Goal: Information Seeking & Learning: Understand process/instructions

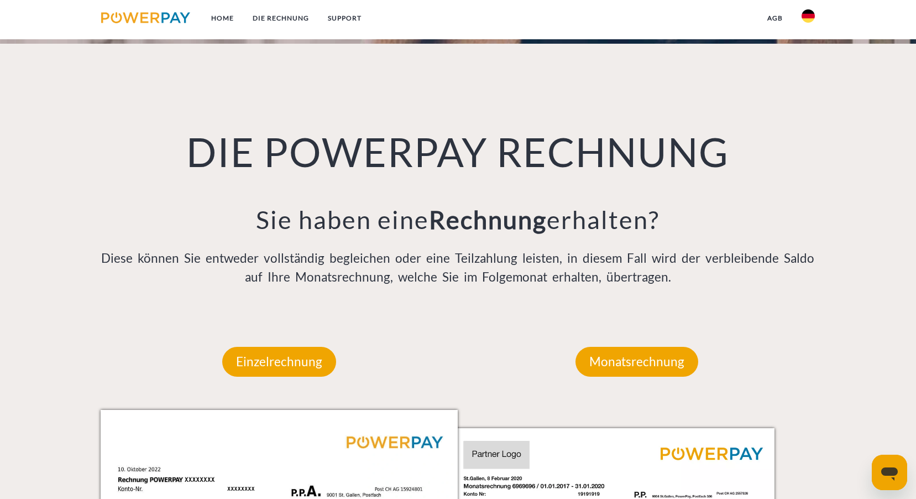
scroll to position [774, 0]
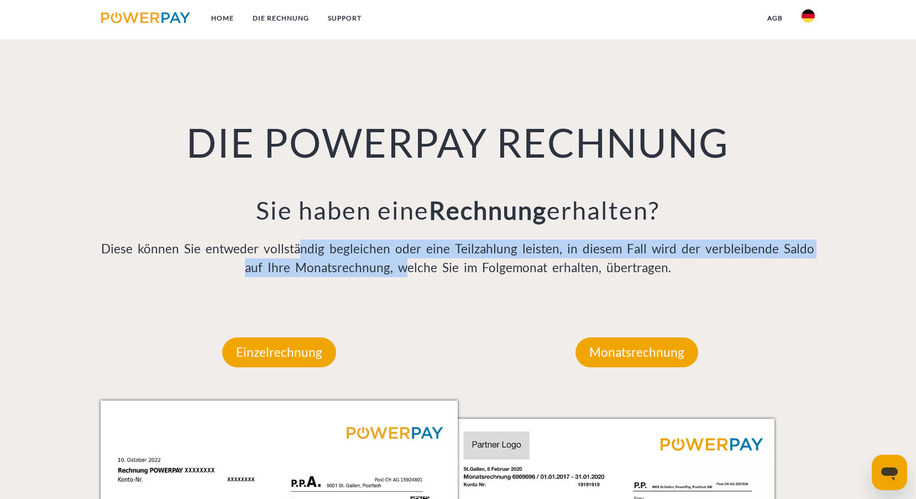
drag, startPoint x: 300, startPoint y: 244, endPoint x: 406, endPoint y: 272, distance: 109.1
click at [406, 272] on p "Diese können Sie entweder vollständig begleichen oder eine Teilzahlung leisten,…" at bounding box center [459, 258] width 716 height 38
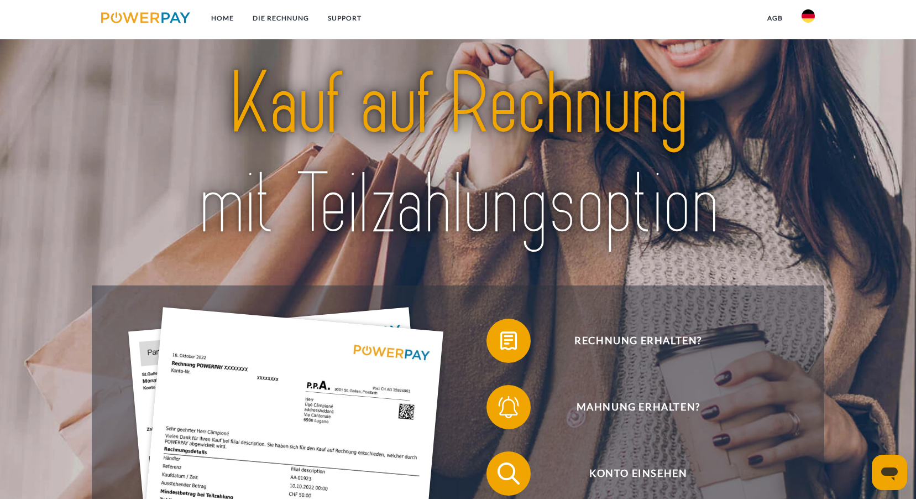
scroll to position [0, 0]
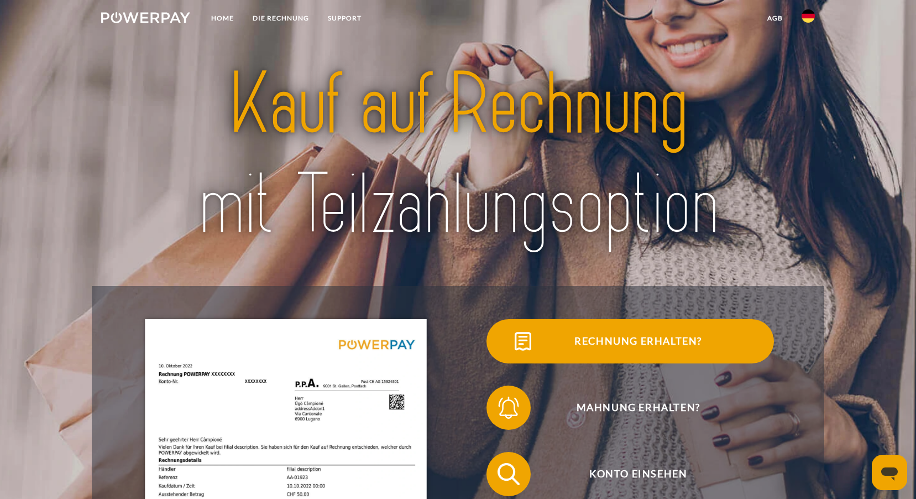
click at [645, 340] on span "Rechnung erhalten?" at bounding box center [638, 341] width 271 height 44
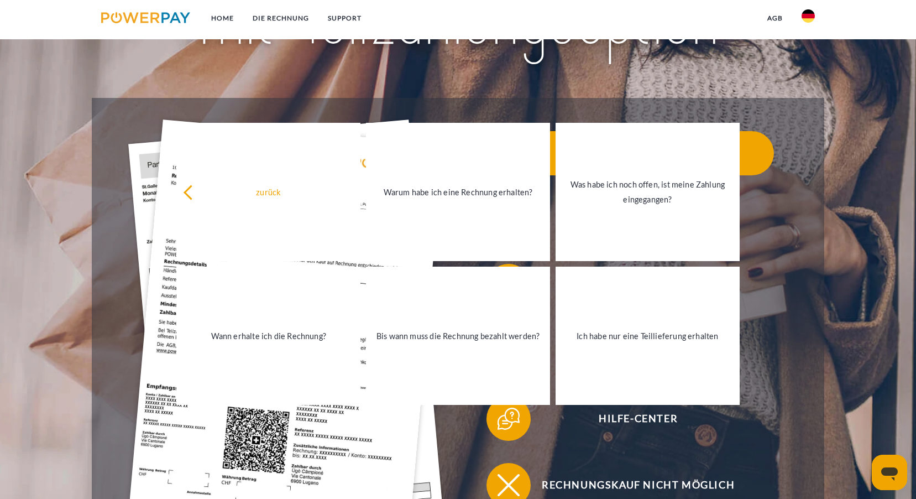
scroll to position [221, 0]
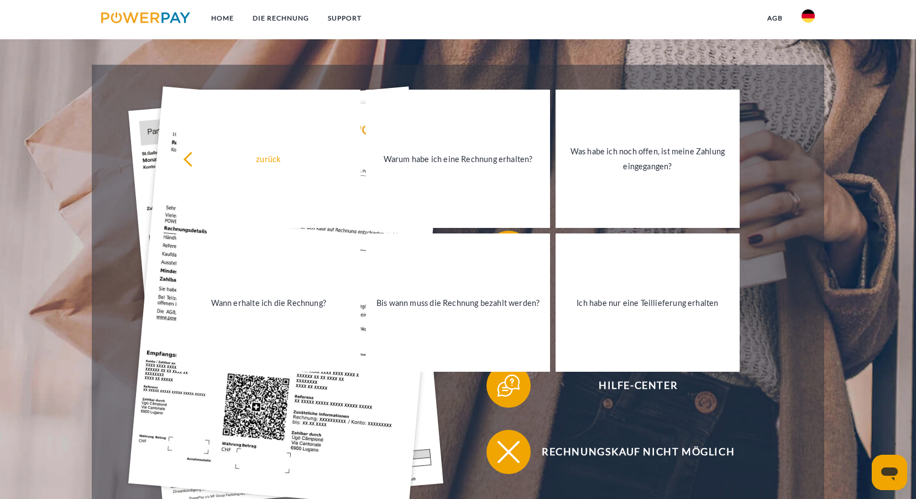
click at [71, 112] on header "Home DIE RECHNUNG SUPPORT" at bounding box center [458, 183] width 916 height 809
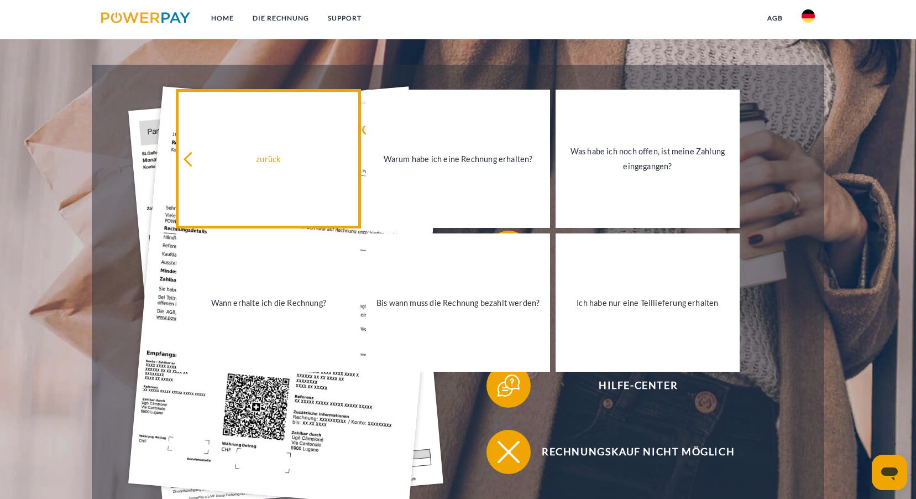
click at [186, 154] on div "zurück" at bounding box center [268, 158] width 171 height 15
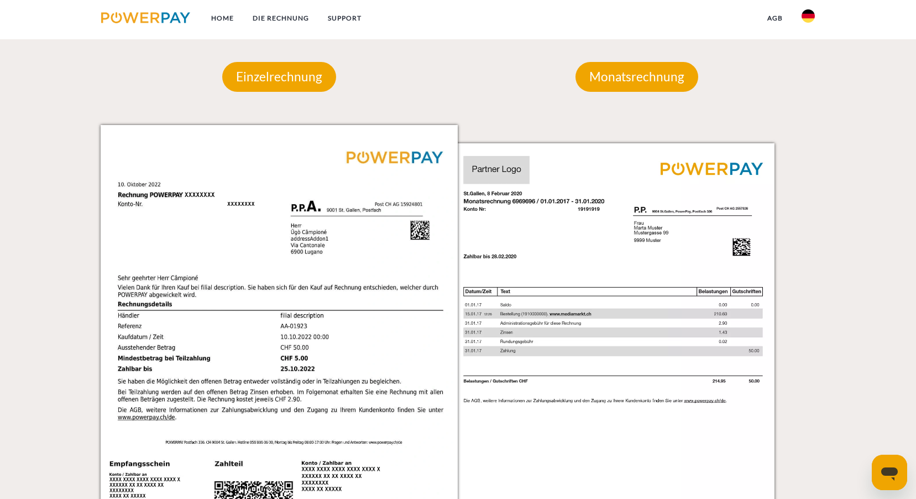
scroll to position [1051, 0]
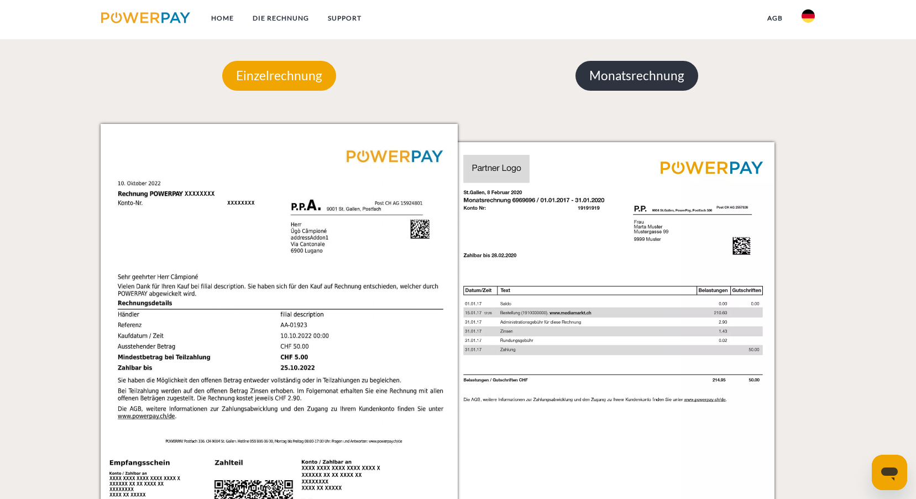
click at [612, 80] on p "Monatsrechnung" at bounding box center [637, 76] width 123 height 30
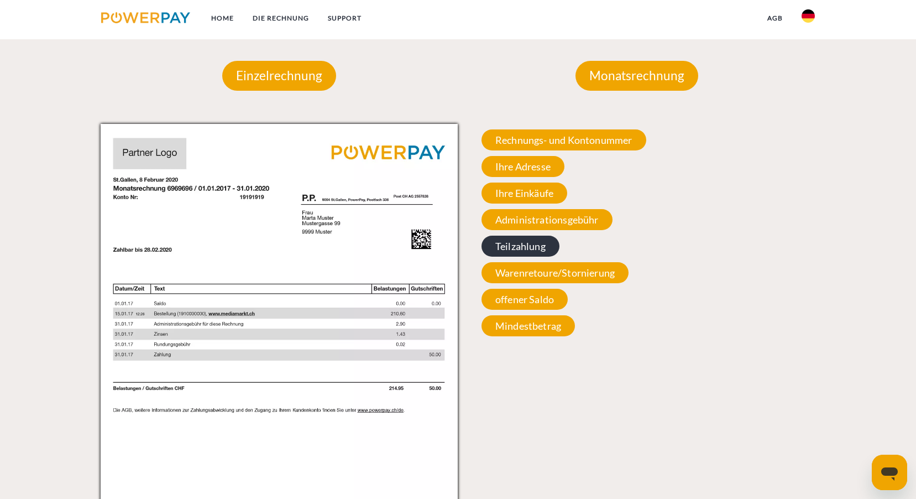
click at [519, 254] on span "Teilzahlung" at bounding box center [521, 246] width 78 height 21
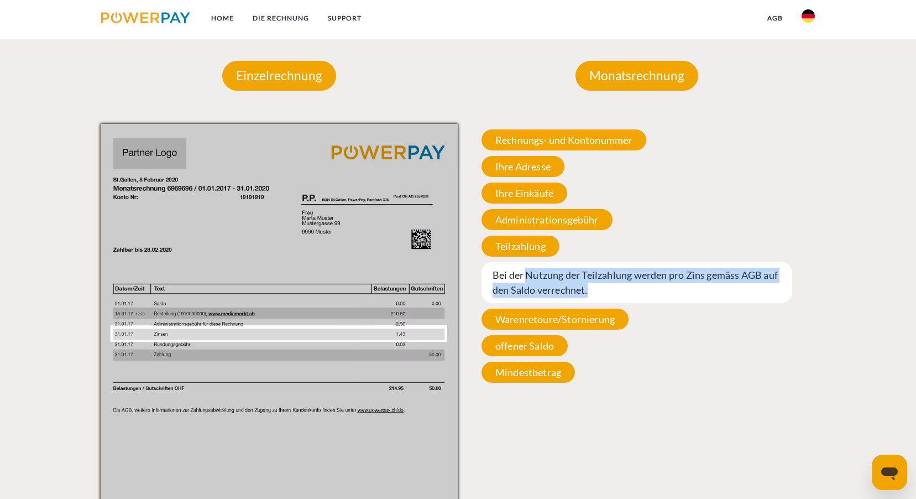
drag, startPoint x: 575, startPoint y: 286, endPoint x: 648, endPoint y: 292, distance: 73.8
click at [648, 292] on span "Bei der Nutzung der Teilzahlung werden pro Zins gemäss AGB auf den Saldo verrec…" at bounding box center [637, 282] width 311 height 41
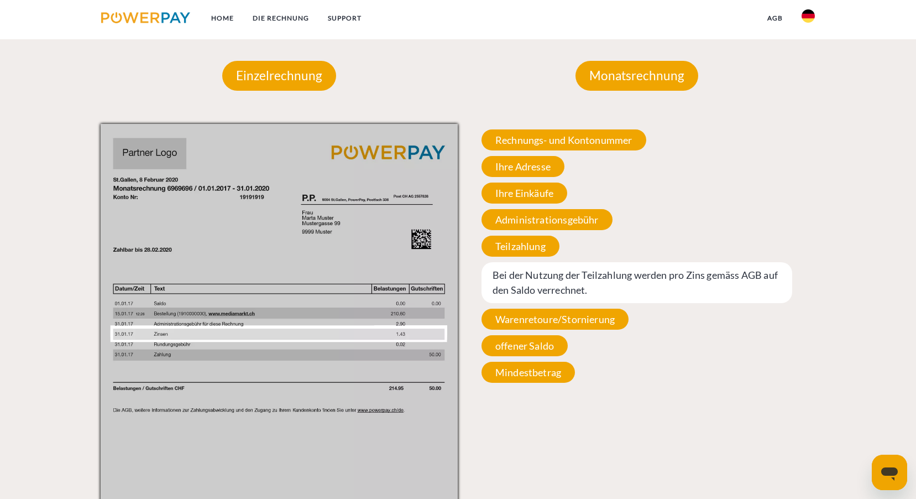
click at [578, 411] on div "Monatsrechnung Monatsrechnung Rechnungs- und Kontonummer Ihre Rechnungs –und Ko…" at bounding box center [637, 329] width 358 height 603
click at [405, 338] on img at bounding box center [280, 377] width 358 height 506
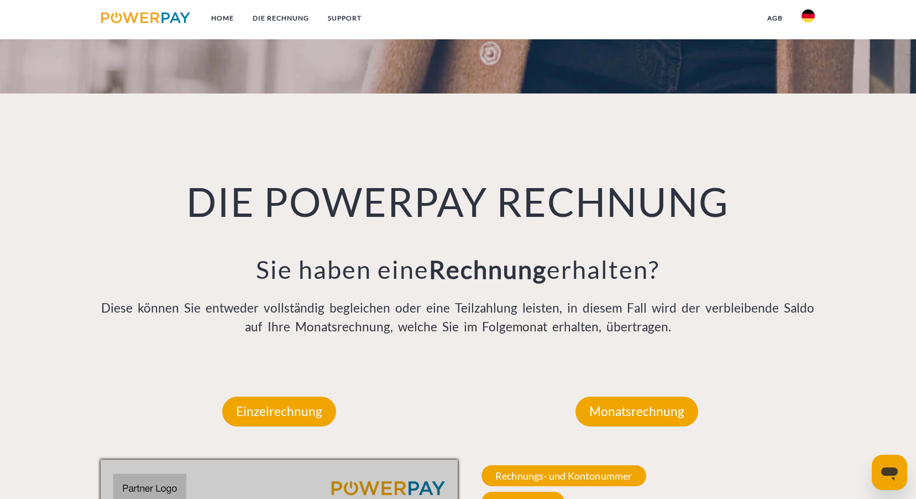
scroll to position [608, 0]
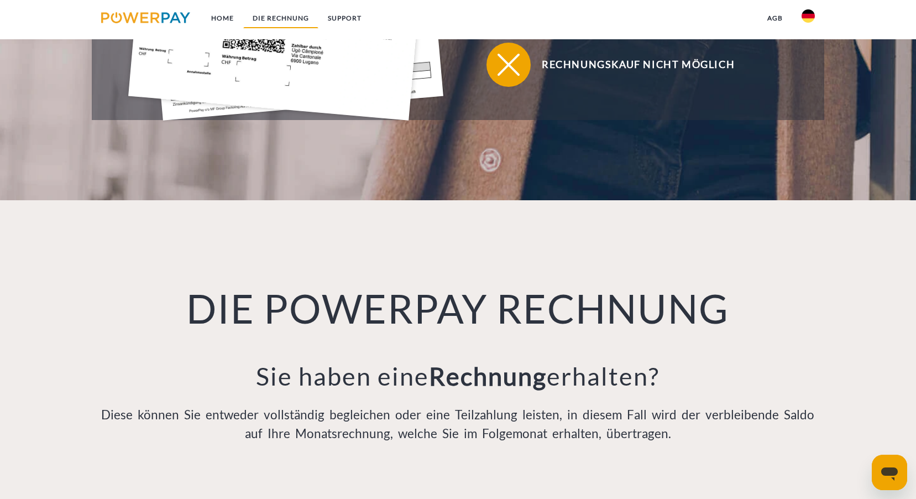
click at [268, 19] on link "DIE RECHNUNG" at bounding box center [280, 18] width 75 height 20
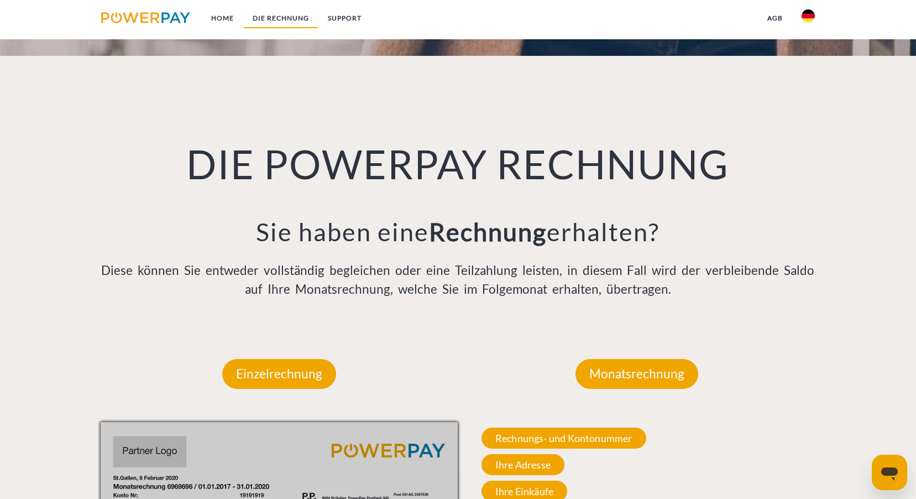
scroll to position [810, 0]
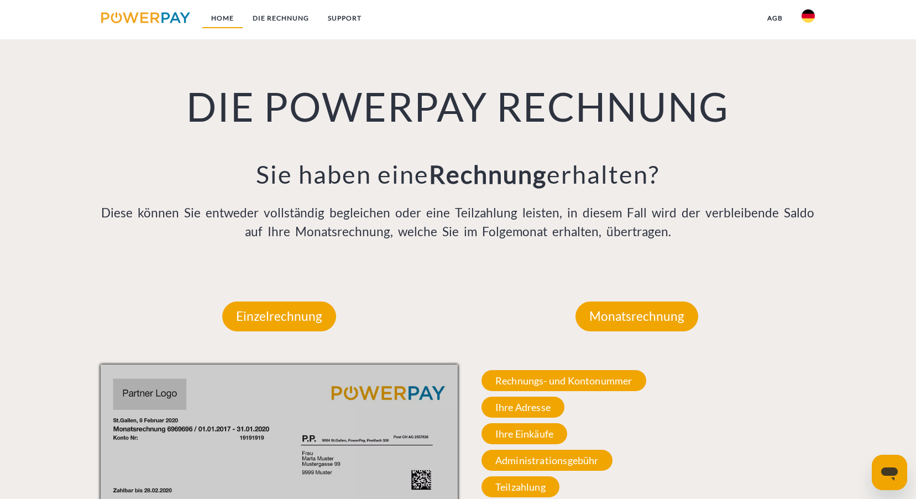
click at [215, 14] on link "Home" at bounding box center [222, 18] width 41 height 20
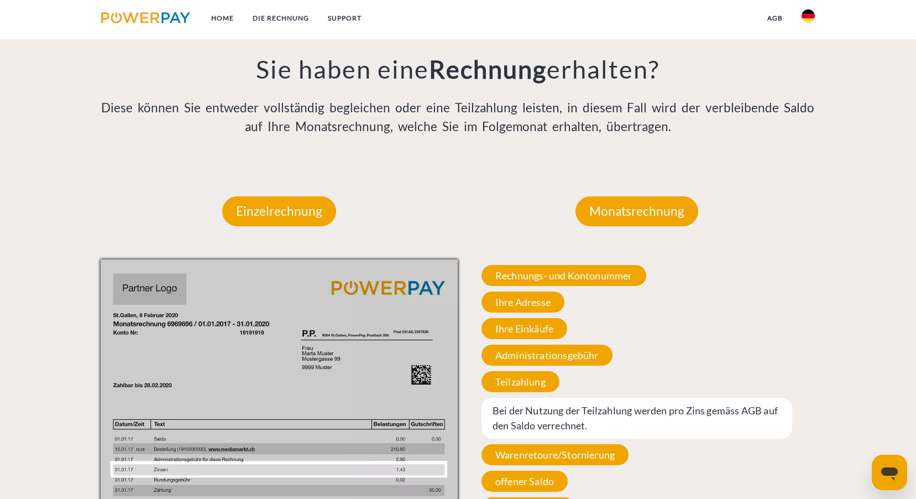
scroll to position [2103, 0]
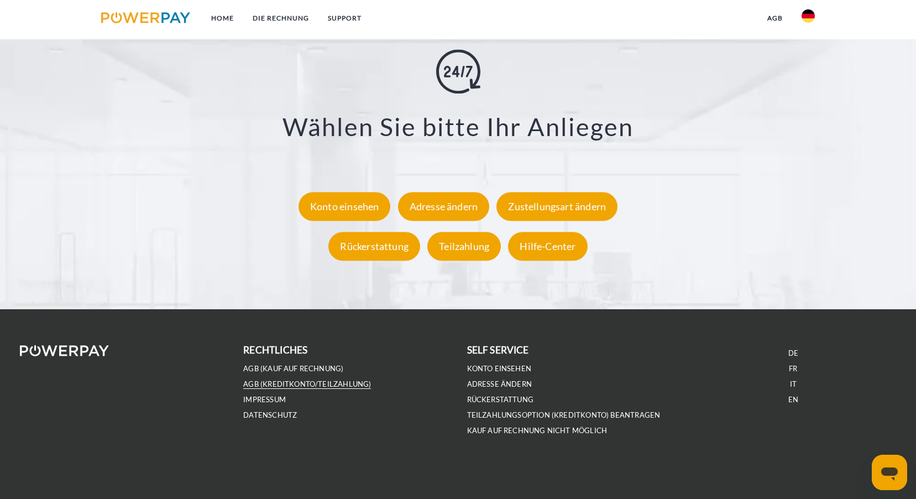
click at [296, 382] on link "AGB (Kreditkonto/Teilzahlung)" at bounding box center [307, 383] width 128 height 9
